Goal: Find specific page/section: Find specific page/section

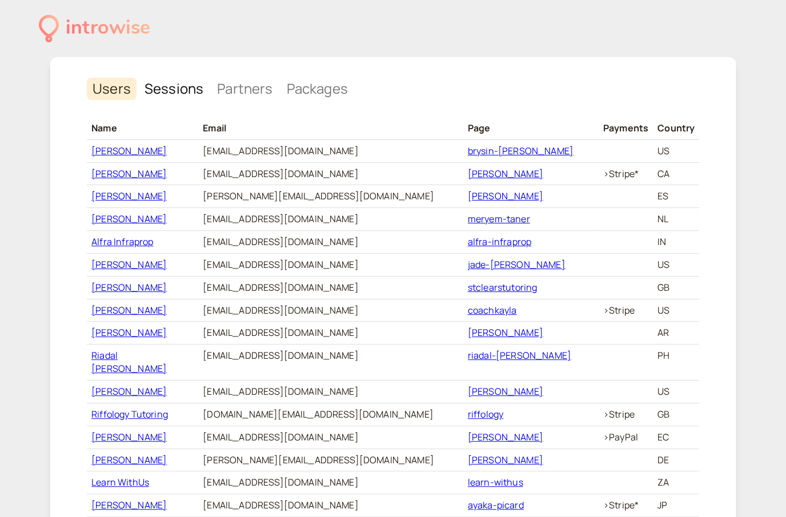
click at [165, 90] on link "Sessions" at bounding box center [174, 89] width 70 height 22
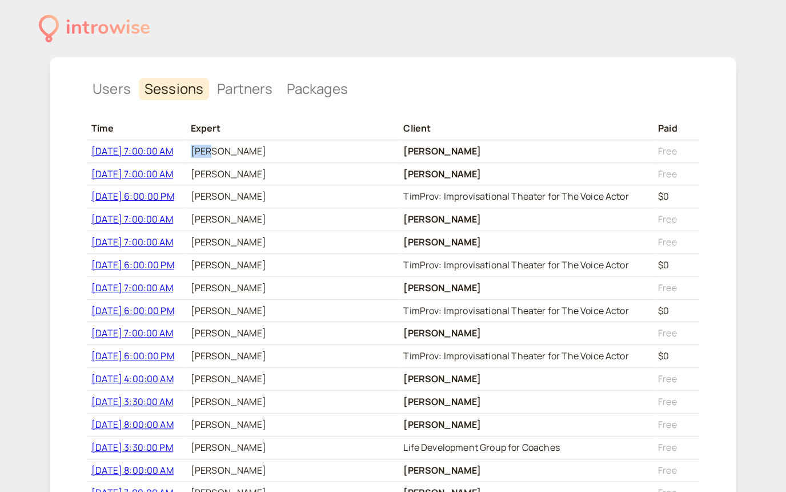
click at [137, 146] on span "[DATE] 7:00:00 AM" at bounding box center [132, 151] width 82 height 13
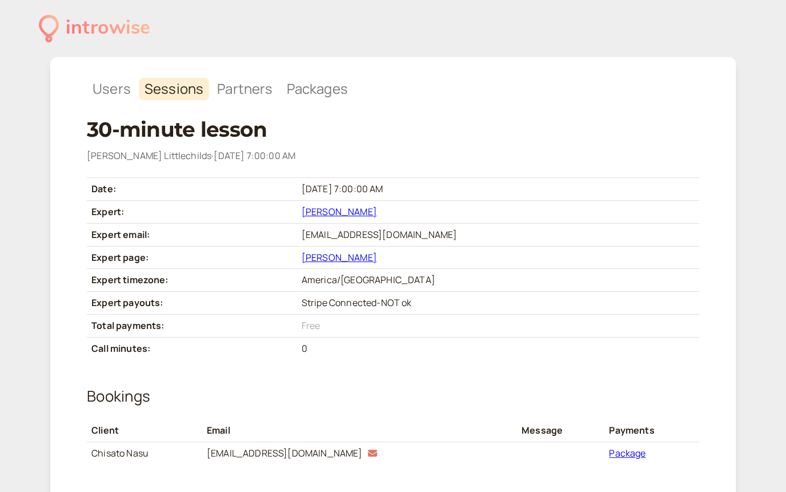
click at [359, 212] on link "[PERSON_NAME]" at bounding box center [339, 211] width 75 height 13
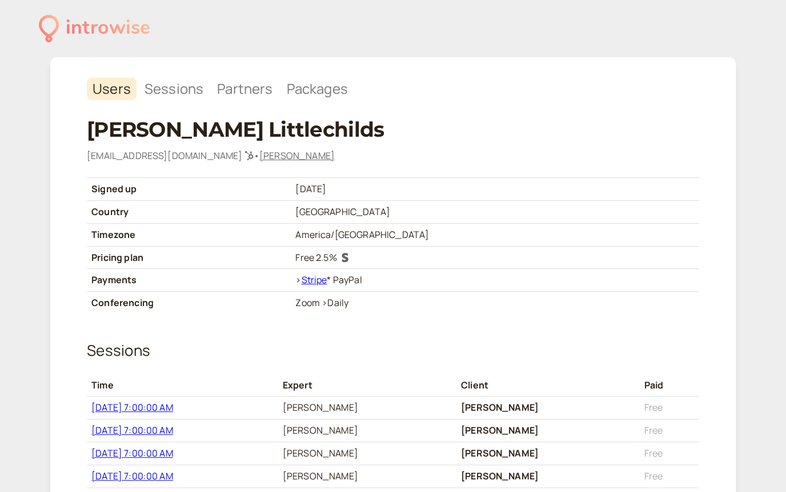
click at [327, 278] on link "Stripe" at bounding box center [314, 279] width 26 height 13
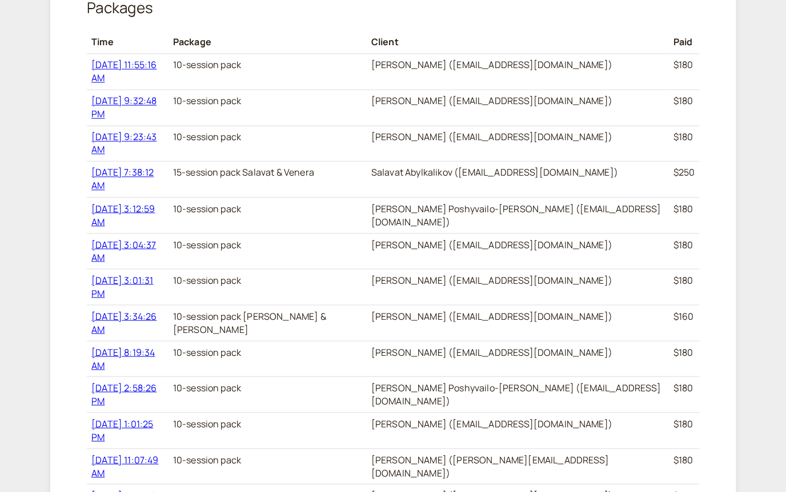
scroll to position [671, 0]
click at [147, 202] on link "[DATE] 3:12:59 AM" at bounding box center [122, 215] width 63 height 26
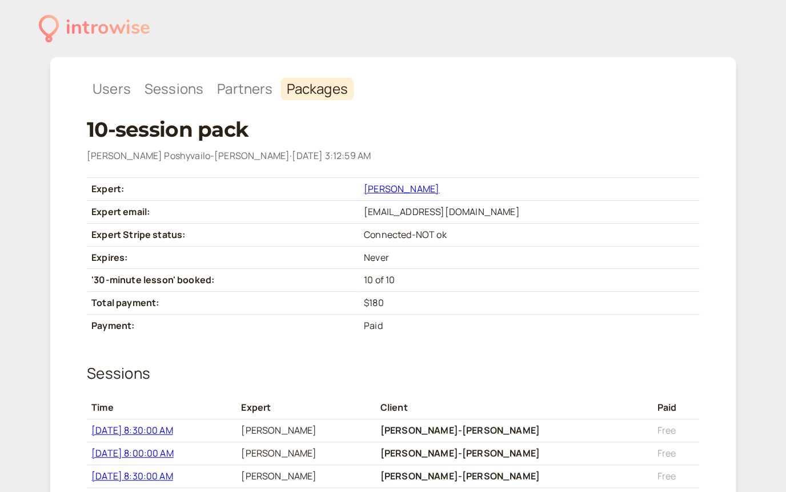
scroll to position [671, 0]
